Goal: Information Seeking & Learning: Learn about a topic

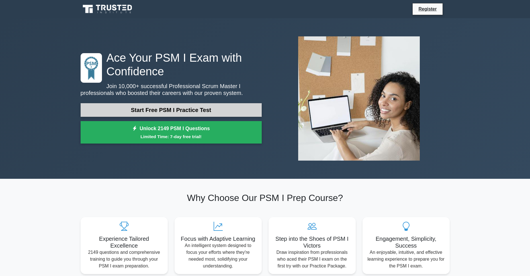
click at [161, 108] on link "Start Free PSM I Practice Test" at bounding box center [171, 110] width 181 height 14
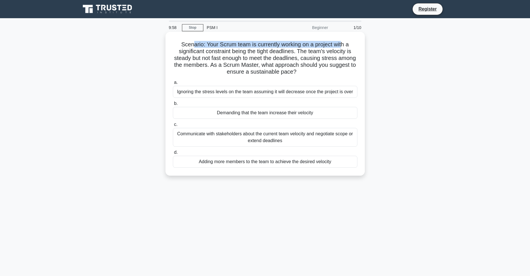
drag, startPoint x: 192, startPoint y: 44, endPoint x: 344, endPoint y: 47, distance: 152.1
click at [344, 47] on h5 "Scenario: Your Scrum team is currently working on a project with a significant …" at bounding box center [265, 58] width 186 height 35
drag, startPoint x: 344, startPoint y: 47, endPoint x: 340, endPoint y: 48, distance: 4.1
click at [344, 47] on h5 "Scenario: Your Scrum team is currently working on a project with a significant …" at bounding box center [265, 58] width 186 height 35
click at [249, 75] on h5 "Scenario: Your Scrum team is currently working on a project with a significant …" at bounding box center [265, 58] width 186 height 35
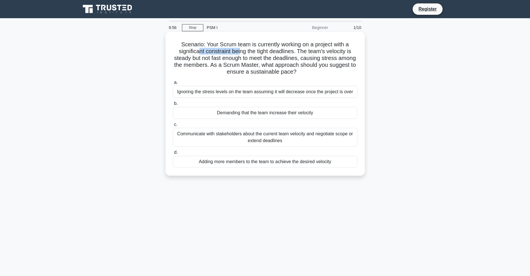
drag, startPoint x: 200, startPoint y: 53, endPoint x: 267, endPoint y: 49, distance: 67.0
click at [243, 49] on h5 "Scenario: Your Scrum team is currently working on a project with a significant …" at bounding box center [265, 58] width 186 height 35
click at [267, 49] on h5 "Scenario: Your Scrum team is currently working on a project with a significant …" at bounding box center [265, 58] width 186 height 35
drag, startPoint x: 280, startPoint y: 51, endPoint x: 328, endPoint y: 46, distance: 47.8
click at [328, 46] on h5 "Scenario: Your Scrum team is currently working on a project with a significant …" at bounding box center [265, 58] width 186 height 35
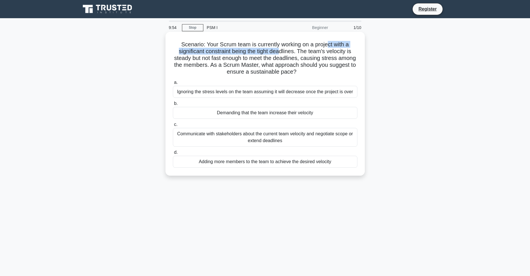
click at [332, 46] on h5 "Scenario: Your Scrum team is currently working on a project with a significant …" at bounding box center [265, 58] width 186 height 35
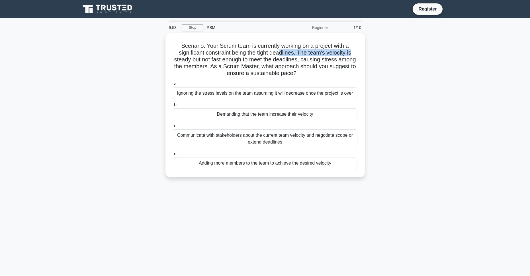
drag, startPoint x: 282, startPoint y: 51, endPoint x: 380, endPoint y: 52, distance: 98.0
click at [375, 53] on div "Scenario: Your Scrum team is currently working on a project with a significant …" at bounding box center [265, 108] width 376 height 151
click at [380, 52] on div "Scenario: Your Scrum team is currently working on a project with a significant …" at bounding box center [265, 108] width 376 height 151
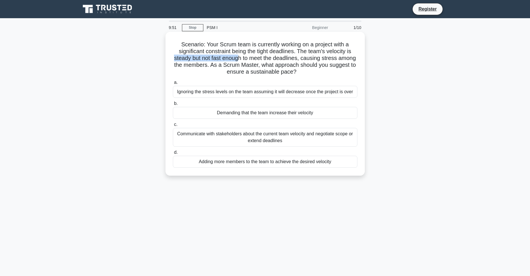
drag, startPoint x: 203, startPoint y: 57, endPoint x: 260, endPoint y: 58, distance: 56.7
click at [250, 58] on h5 "Scenario: Your Scrum team is currently working on a project with a significant …" at bounding box center [265, 58] width 186 height 35
click at [260, 58] on h5 "Scenario: Your Scrum team is currently working on a project with a significant …" at bounding box center [265, 58] width 186 height 35
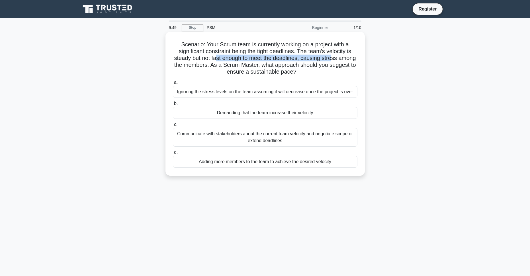
drag, startPoint x: 224, startPoint y: 57, endPoint x: 347, endPoint y: 60, distance: 122.7
click at [345, 60] on h5 "Scenario: Your Scrum team is currently working on a project with a significant …" at bounding box center [265, 58] width 186 height 35
click at [347, 60] on h5 "Scenario: Your Scrum team is currently working on a project with a significant …" at bounding box center [265, 58] width 186 height 35
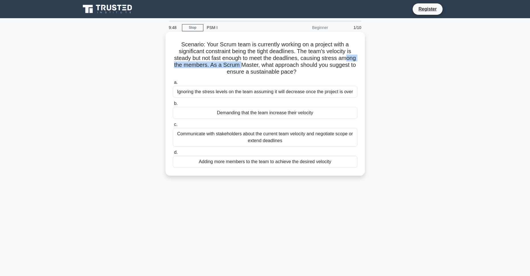
drag, startPoint x: 201, startPoint y: 64, endPoint x: 296, endPoint y: 66, distance: 94.3
click at [275, 66] on h5 "Scenario: Your Scrum team is currently working on a project with a significant …" at bounding box center [265, 58] width 186 height 35
click at [297, 66] on h5 "Scenario: Your Scrum team is currently working on a project with a significant …" at bounding box center [265, 58] width 186 height 35
drag, startPoint x: 217, startPoint y: 66, endPoint x: 355, endPoint y: 64, distance: 138.1
click at [349, 65] on h5 "Scenario: Your Scrum team is currently working on a project with a significant …" at bounding box center [265, 58] width 186 height 35
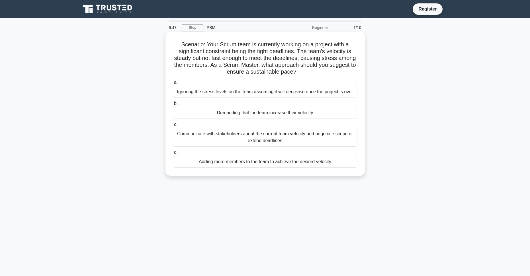
click at [355, 64] on h5 "Scenario: Your Scrum team is currently working on a project with a significant …" at bounding box center [265, 58] width 186 height 35
drag, startPoint x: 235, startPoint y: 66, endPoint x: 354, endPoint y: 69, distance: 119.3
click at [354, 69] on h5 "Scenario: Your Scrum team is currently working on a project with a significant …" at bounding box center [265, 58] width 186 height 35
drag, startPoint x: 201, startPoint y: 74, endPoint x: 336, endPoint y: 74, distance: 135.3
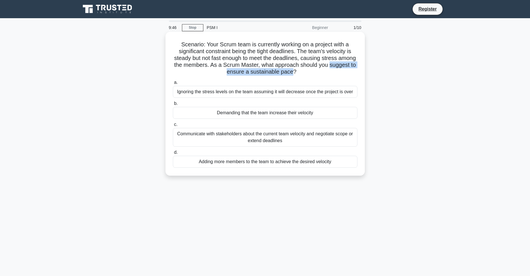
click at [323, 75] on h5 "Scenario: Your Scrum team is currently working on a project with a significant …" at bounding box center [265, 58] width 186 height 35
click at [336, 74] on h5 "Scenario: Your Scrum team is currently working on a project with a significant …" at bounding box center [265, 58] width 186 height 35
click at [337, 137] on div "Communicate with stakeholders about the current team velocity and negotiate sco…" at bounding box center [265, 137] width 185 height 19
click at [173, 127] on input "c. Communicate with stakeholders about the current team velocity and negotiate …" at bounding box center [173, 125] width 0 height 4
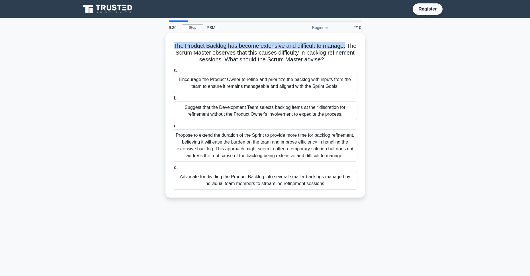
drag, startPoint x: 200, startPoint y: 42, endPoint x: 368, endPoint y: 45, distance: 168.3
click at [365, 44] on div "The Product Backlog has become extensive and difficult to manage. The Scrum Mas…" at bounding box center [265, 118] width 376 height 171
click at [369, 46] on div "The Product Backlog has become extensive and difficult to manage. The Scrum Mas…" at bounding box center [265, 118] width 376 height 171
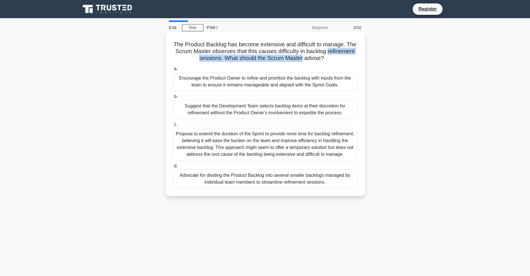
drag, startPoint x: 174, startPoint y: 56, endPoint x: 317, endPoint y: 56, distance: 143.8
click at [317, 56] on h5 "The Product Backlog has become extensive and difficult to manage. The Scrum Mas…" at bounding box center [265, 51] width 186 height 21
click at [319, 54] on h5 "The Product Backlog has become extensive and difficult to manage. The Scrum Mas…" at bounding box center [265, 51] width 186 height 21
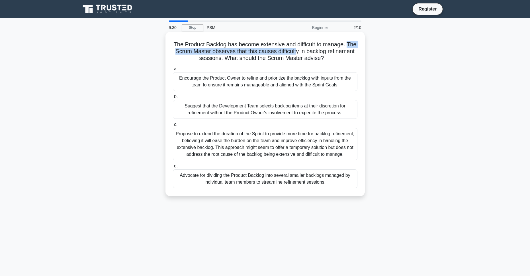
drag, startPoint x: 179, startPoint y: 53, endPoint x: 317, endPoint y: 49, distance: 138.7
click at [317, 49] on h5 "The Product Backlog has become extensive and difficult to manage. The Scrum Mas…" at bounding box center [265, 51] width 186 height 21
click at [315, 50] on h5 "The Product Backlog has become extensive and difficult to manage. The Scrum Mas…" at bounding box center [265, 51] width 186 height 21
drag, startPoint x: 228, startPoint y: 52, endPoint x: 354, endPoint y: 49, distance: 125.6
click at [354, 49] on h5 "The Product Backlog has become extensive and difficult to manage. The Scrum Mas…" at bounding box center [265, 51] width 186 height 21
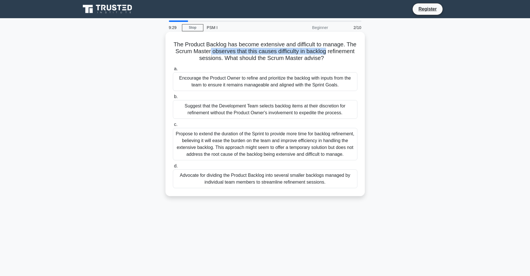
click at [354, 49] on h5 "The Product Backlog has become extensive and difficult to manage. The Scrum Mas…" at bounding box center [265, 51] width 186 height 21
drag, startPoint x: 210, startPoint y: 56, endPoint x: 254, endPoint y: 57, distance: 44.1
click at [254, 57] on h5 "The Product Backlog has become extensive and difficult to manage. The Scrum Mas…" at bounding box center [265, 51] width 186 height 21
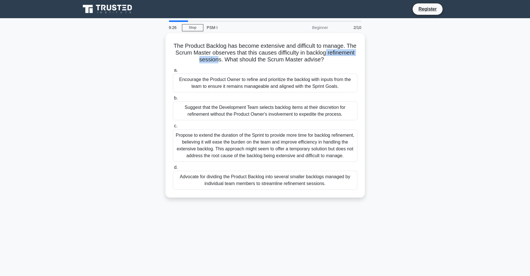
drag, startPoint x: 232, startPoint y: 58, endPoint x: 373, endPoint y: 53, distance: 141.3
click at [372, 53] on div "The Product Backlog has become extensive and difficult to manage. The Scrum Mas…" at bounding box center [265, 118] width 376 height 171
click at [373, 53] on div "The Product Backlog has become extensive and difficult to manage. The Scrum Mas…" at bounding box center [265, 118] width 376 height 171
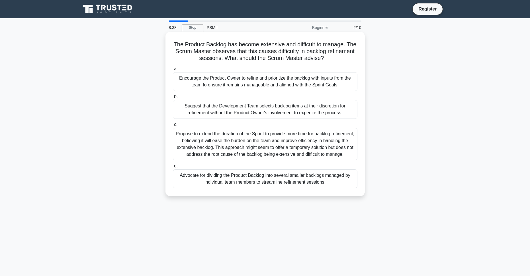
click at [304, 84] on div "Encourage the Product Owner to refine and prioritize the backlog with inputs fr…" at bounding box center [265, 81] width 185 height 19
click at [173, 71] on input "a. Encourage the Product Owner to refine and prioritize the backlog with inputs…" at bounding box center [173, 69] width 0 height 4
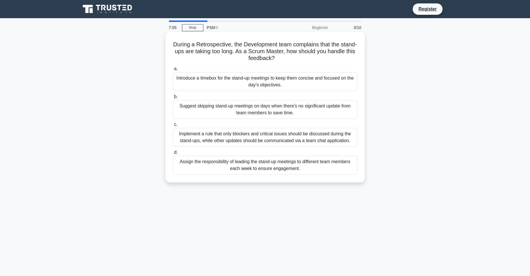
click at [209, 79] on div "Introduce a timebox for the stand-up meetings to keep them concise and focused …" at bounding box center [265, 81] width 185 height 19
click at [173, 71] on input "a. Introduce a timebox for the stand-up meetings to keep them concise and focus…" at bounding box center [173, 69] width 0 height 4
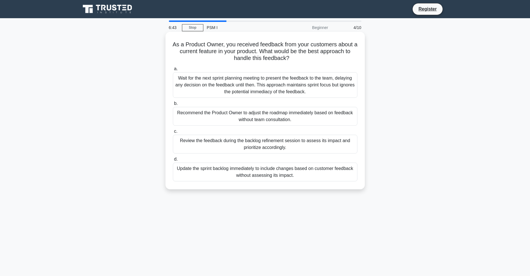
click at [306, 147] on div "Review the feedback during the backlog refinement session to assess its impact …" at bounding box center [265, 144] width 185 height 19
click at [173, 134] on input "c. Review the feedback during the backlog refinement session to assess its impa…" at bounding box center [173, 132] width 0 height 4
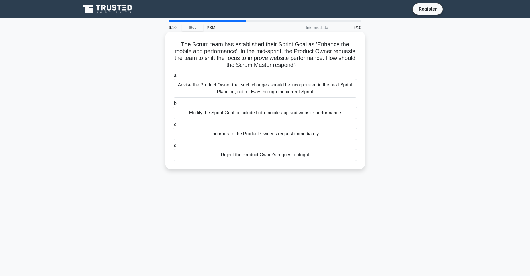
click at [275, 91] on div "Advise the Product Owner that such changes should be incorporated in the next S…" at bounding box center [265, 88] width 185 height 19
click at [173, 78] on input "a. Advise the Product Owner that such changes should be incorporated in the nex…" at bounding box center [173, 76] width 0 height 4
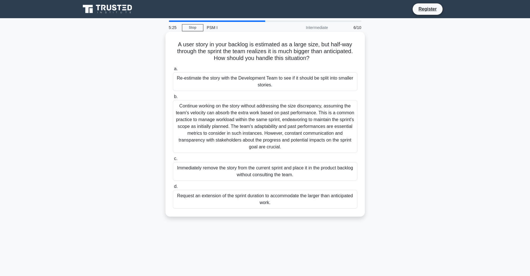
click at [243, 85] on div "Re-estimate the story with the Development Team to see if it should be split in…" at bounding box center [265, 81] width 185 height 19
click at [173, 71] on input "a. Re-estimate the story with the Development Team to see if it should be split…" at bounding box center [173, 69] width 0 height 4
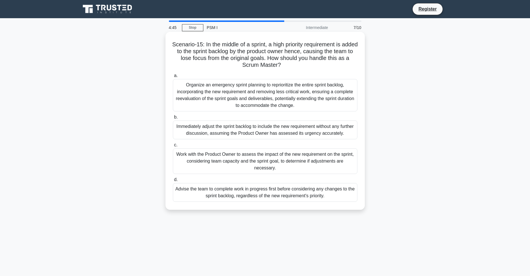
click at [247, 159] on div "Work with the Product Owner to assess the impact of the new requirement on the …" at bounding box center [265, 162] width 185 height 26
click at [173, 147] on input "c. Work with the Product Owner to assess the impact of the new requirement on t…" at bounding box center [173, 146] width 0 height 4
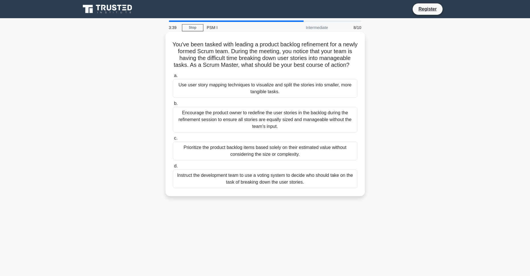
click at [311, 98] on div "Use user story mapping techniques to visualize and split the stories into small…" at bounding box center [265, 88] width 185 height 19
click at [173, 78] on input "a. Use user story mapping techniques to visualize and split the stories into sm…" at bounding box center [173, 76] width 0 height 4
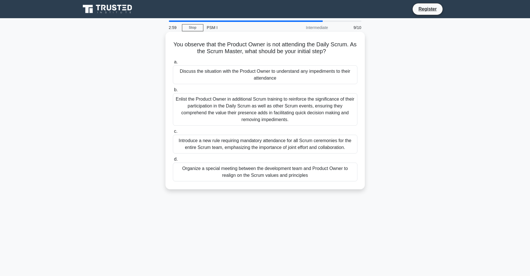
click at [311, 114] on div "Enlist the Product Owner in additional Scrum training to reinforce the signific…" at bounding box center [265, 109] width 185 height 32
click at [173, 92] on input "b. Enlist the Product Owner in additional Scrum training to reinforce the signi…" at bounding box center [173, 90] width 0 height 4
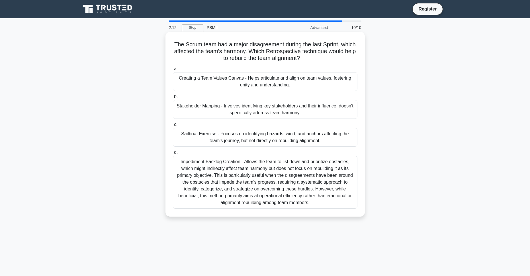
click at [219, 74] on div "Creating a Team Values Canvas - Helps articulate and align on team values, fost…" at bounding box center [265, 81] width 185 height 19
click at [173, 71] on input "a. Creating a Team Values Canvas - Helps articulate and align on team values, f…" at bounding box center [173, 69] width 0 height 4
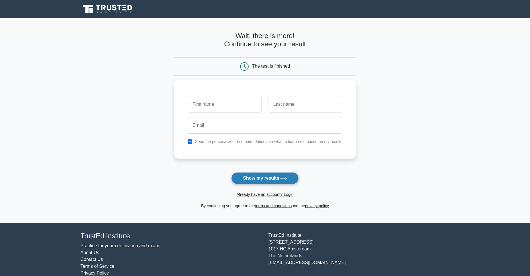
click at [286, 179] on icon at bounding box center [283, 178] width 8 height 3
drag, startPoint x: 412, startPoint y: 168, endPoint x: 299, endPoint y: 174, distance: 113.2
click at [405, 170] on main "Wait, there is more! Continue to see your result The test is finished and the" at bounding box center [265, 120] width 530 height 205
click at [277, 178] on button "Show my results" at bounding box center [264, 179] width 67 height 12
drag, startPoint x: 370, startPoint y: 175, endPoint x: 343, endPoint y: 174, distance: 27.1
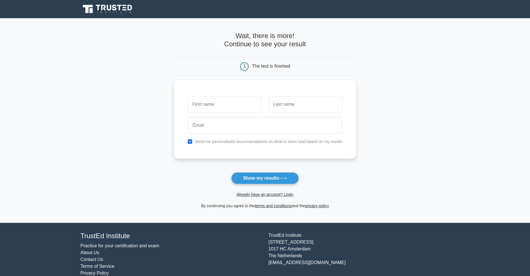
click at [370, 175] on main "Wait, there is more! Continue to see your result The test is finished and the" at bounding box center [265, 120] width 530 height 205
click at [228, 104] on input "text" at bounding box center [225, 103] width 74 height 17
type input "ggg"
click at [306, 103] on input "text" at bounding box center [306, 103] width 74 height 17
type input "ggg"
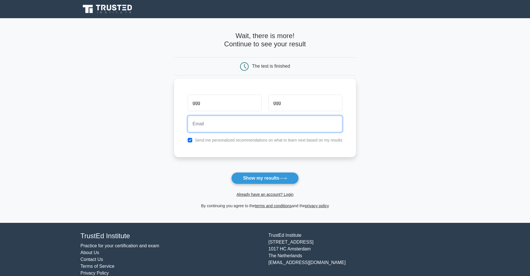
click at [243, 127] on input "email" at bounding box center [265, 124] width 155 height 17
type input "[EMAIL_ADDRESS][DOMAIN_NAME]"
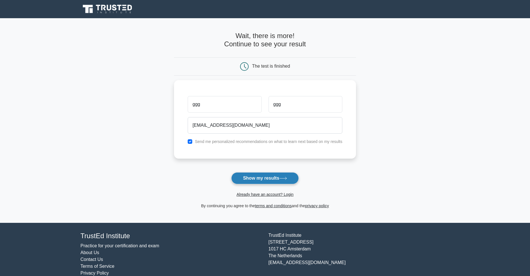
click at [283, 180] on icon at bounding box center [283, 178] width 8 height 3
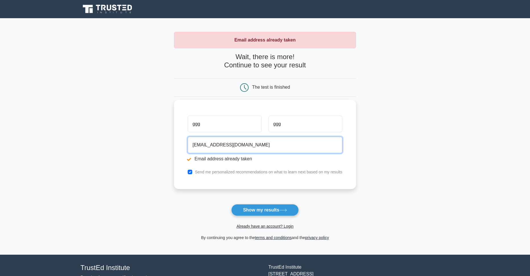
click at [253, 146] on input "[EMAIL_ADDRESS][DOMAIN_NAME]" at bounding box center [265, 145] width 155 height 17
click at [253, 146] on input "ggg@gmail.com" at bounding box center [265, 145] width 155 height 17
click at [308, 153] on input "ggg@gmail.com" at bounding box center [265, 145] width 155 height 17
click at [188, 159] on li "Email address already taken" at bounding box center [265, 159] width 155 height 7
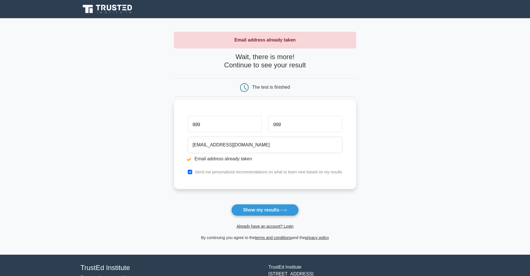
click at [271, 169] on div "ggg ggg ggg@gmail.com Email address already taken Send me personalized recommen…" at bounding box center [265, 144] width 182 height 89
click at [245, 171] on label "Send me personalized recommendations on what to learn next based on my results" at bounding box center [268, 172] width 147 height 5
click at [189, 173] on input "checkbox" at bounding box center [190, 172] width 5 height 5
checkbox input "false"
click at [279, 181] on div "ggg ggg ggg@gmail.com Email address already taken Send me personalized recommen…" at bounding box center [265, 144] width 182 height 89
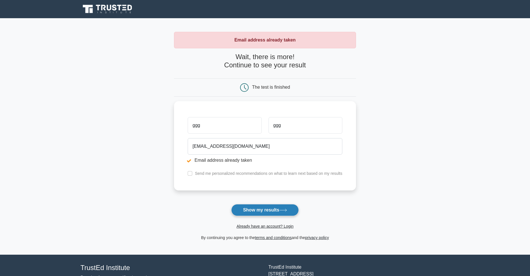
click at [277, 212] on button "Show my results" at bounding box center [264, 210] width 67 height 12
click at [208, 126] on input "ggg" at bounding box center [225, 124] width 74 height 17
click at [208, 126] on input "text" at bounding box center [225, 124] width 74 height 17
type input "hhh"
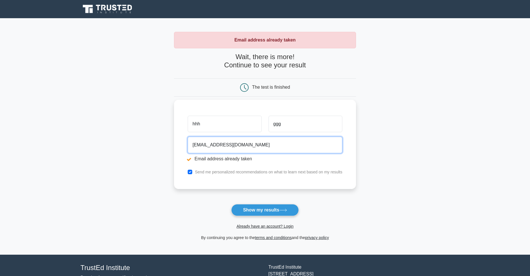
click at [201, 147] on input "[EMAIL_ADDRESS][DOMAIN_NAME]" at bounding box center [265, 145] width 155 height 17
type input "gggggggggggggggggggty@gmail.com"
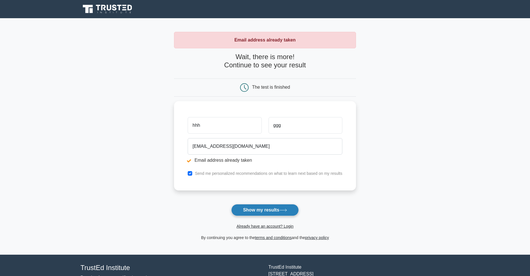
click at [279, 213] on button "Show my results" at bounding box center [264, 210] width 67 height 12
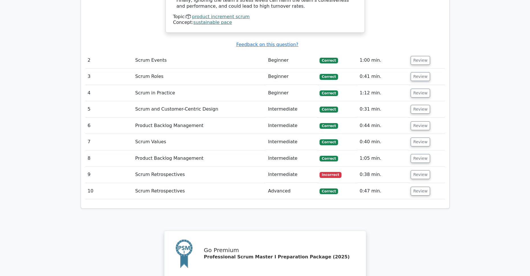
scroll to position [740, 0]
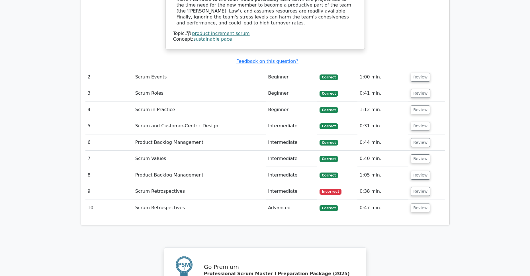
click at [233, 184] on td "Scrum Retrospectives" at bounding box center [199, 192] width 133 height 16
click at [415, 187] on button "Review" at bounding box center [420, 191] width 19 height 9
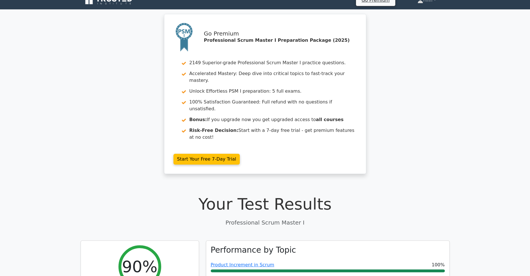
scroll to position [0, 0]
